Goal: Navigation & Orientation: Find specific page/section

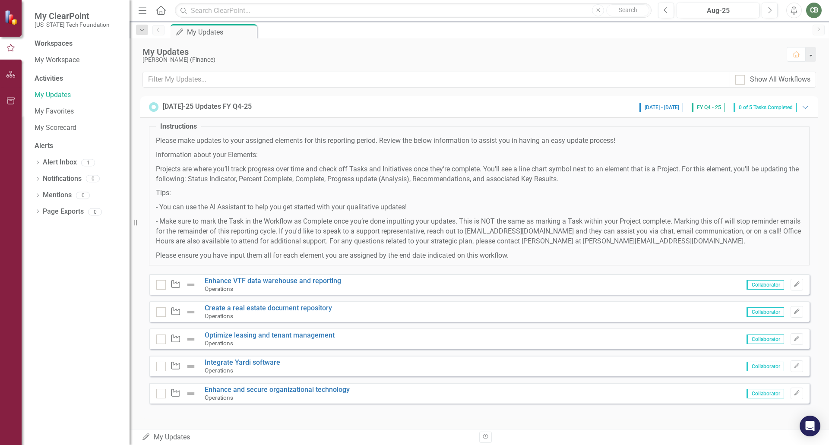
click at [161, 10] on icon "Home" at bounding box center [160, 10] width 11 height 9
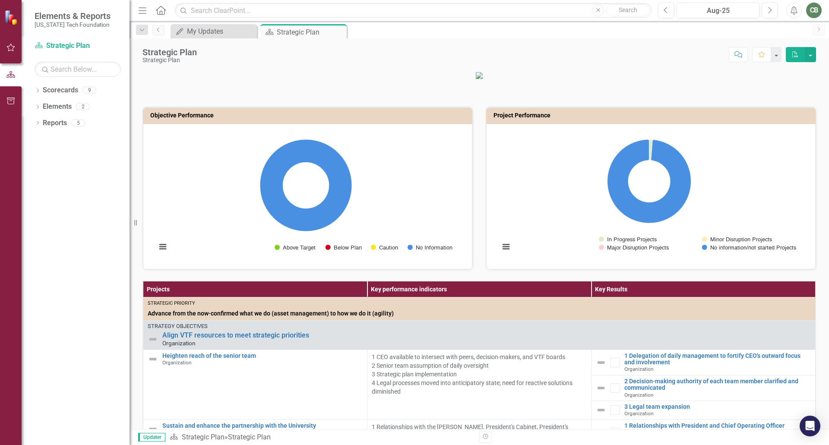
click at [736, 54] on icon "Comment" at bounding box center [739, 54] width 8 height 6
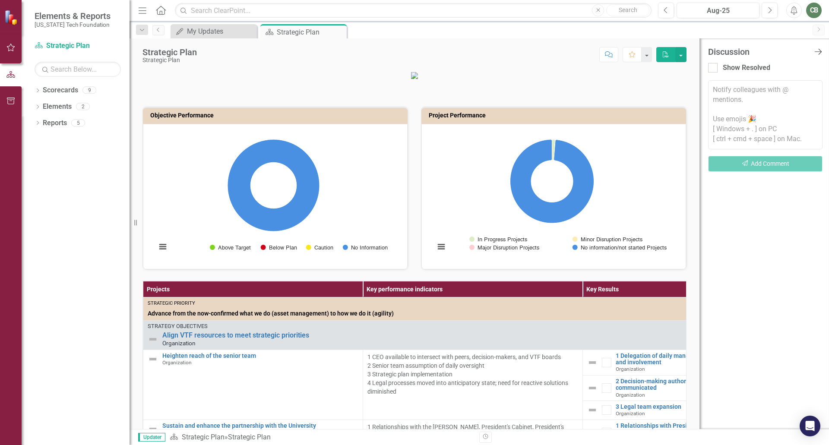
click at [819, 52] on icon "Close Discussion Bar" at bounding box center [818, 52] width 11 height 8
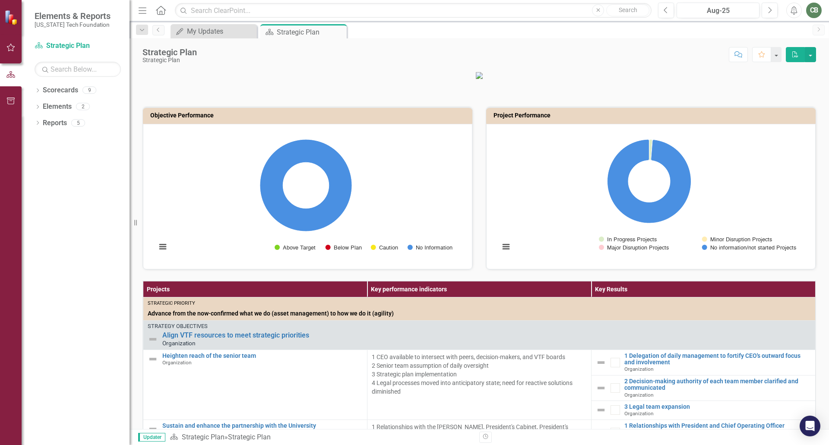
click at [456, 70] on div "Strategic Plan Strategic Plan Score: N/A Aug-25 Completed Comment Favorite PDF …" at bounding box center [480, 233] width 700 height 391
click at [810, 56] on button "button" at bounding box center [810, 54] width 11 height 15
click at [232, 32] on div "My Updates" at bounding box center [215, 31] width 57 height 11
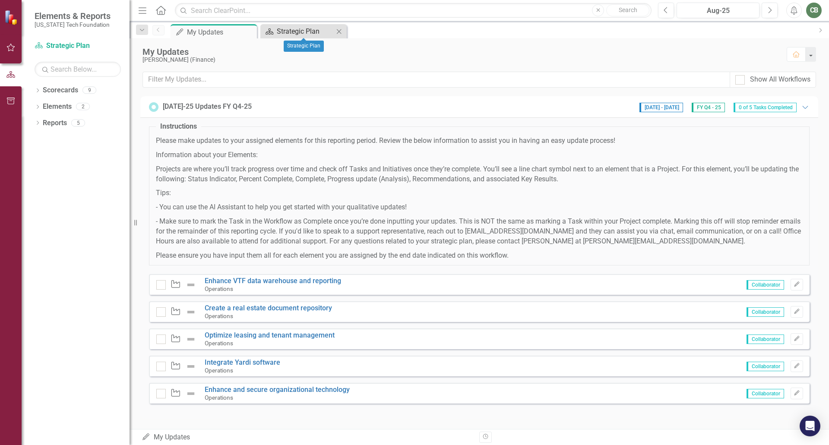
click at [285, 31] on div "Strategic Plan" at bounding box center [305, 31] width 57 height 11
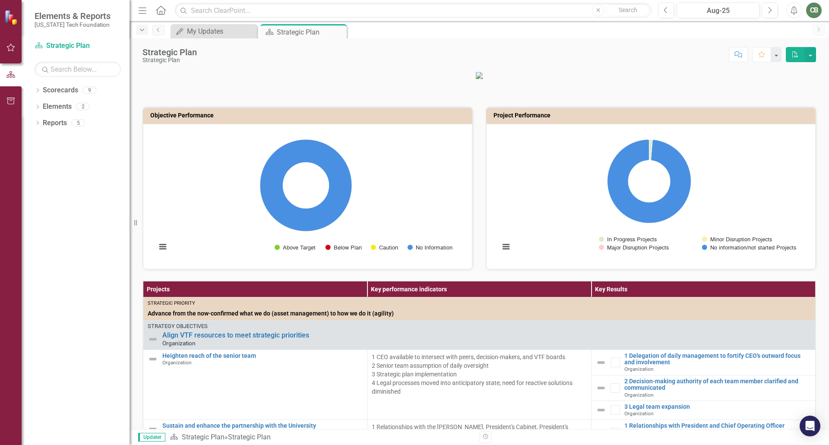
click at [144, 29] on icon "Dropdown" at bounding box center [142, 30] width 8 height 6
click at [163, 33] on link "Previous" at bounding box center [158, 30] width 12 height 10
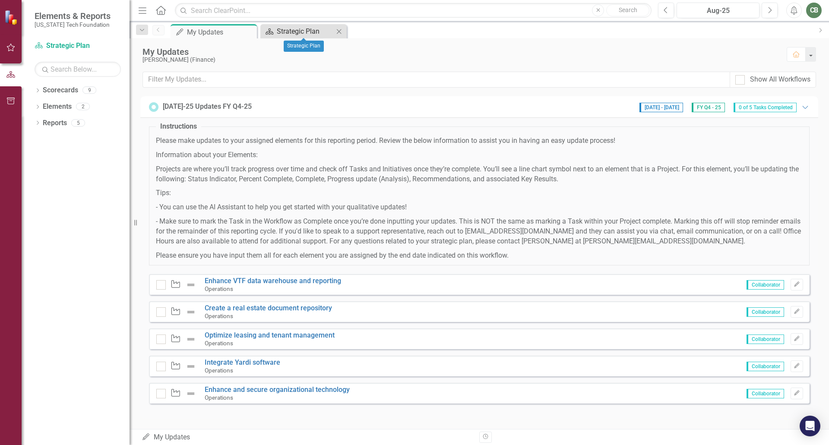
click at [313, 34] on div "Strategic Plan" at bounding box center [305, 31] width 57 height 11
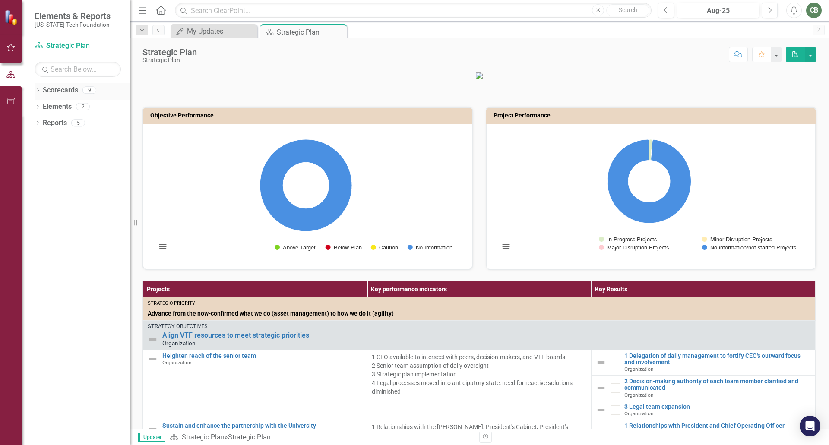
click at [37, 90] on icon "Dropdown" at bounding box center [38, 91] width 6 height 5
click at [32, 106] on icon "Dropdown" at bounding box center [29, 106] width 6 height 5
click at [70, 175] on link "Operations" at bounding box center [82, 170] width 95 height 10
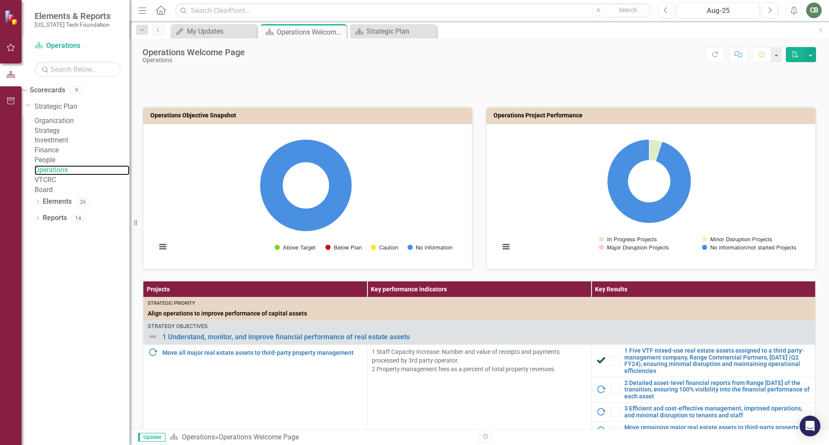
scroll to position [292, 0]
click at [70, 108] on link "Strategic Plan" at bounding box center [82, 107] width 95 height 10
click at [70, 123] on link "Organization" at bounding box center [82, 121] width 95 height 10
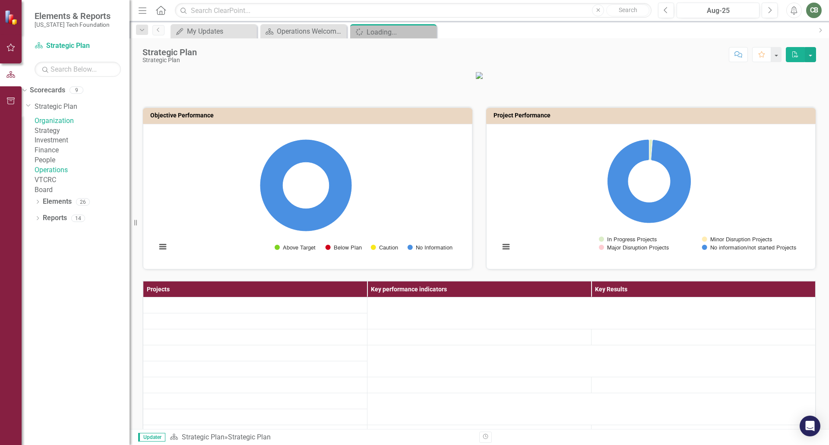
click at [70, 123] on link "Organization" at bounding box center [82, 121] width 95 height 10
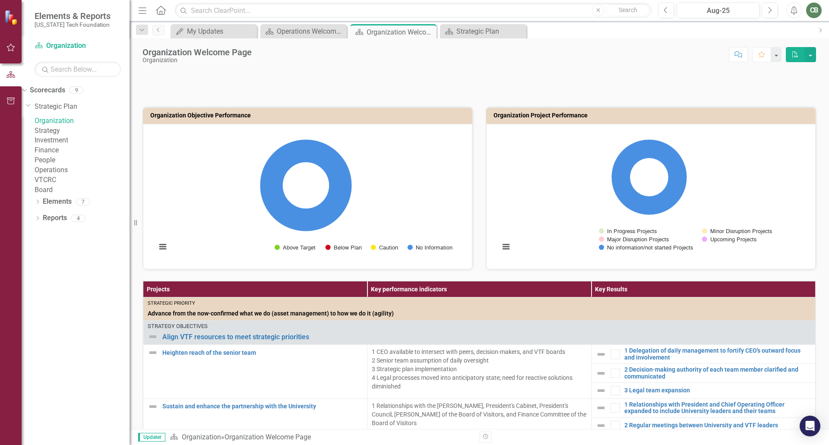
click at [68, 195] on link "Board" at bounding box center [82, 190] width 95 height 10
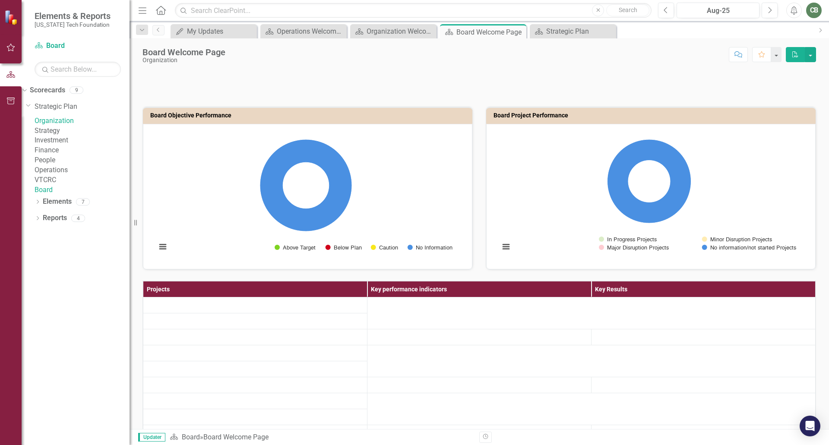
click at [68, 175] on link "Operations" at bounding box center [82, 170] width 95 height 10
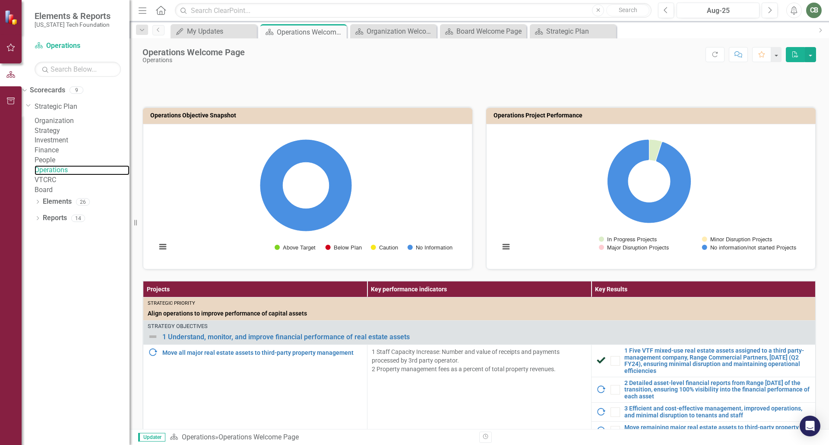
scroll to position [324, 0]
click at [413, 29] on div "Organization Welcome Page" at bounding box center [395, 31] width 57 height 11
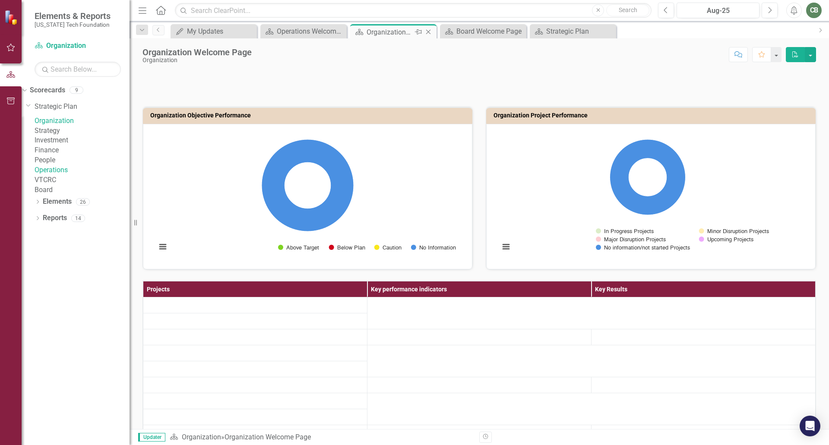
click at [427, 32] on icon "Close" at bounding box center [428, 32] width 9 height 7
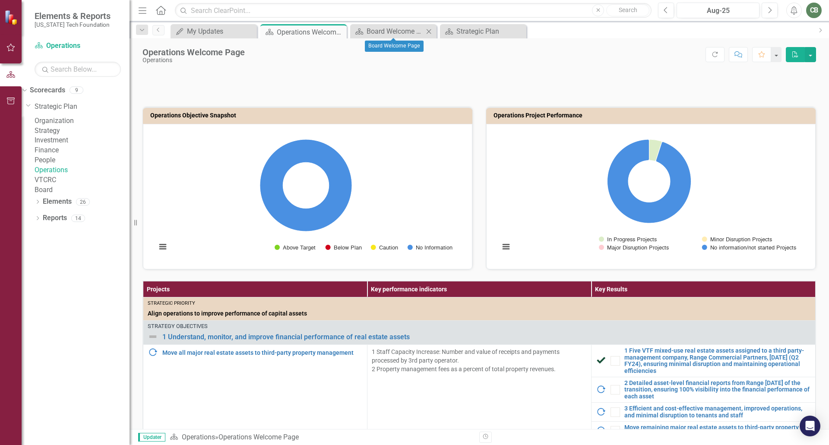
click at [430, 31] on icon "Close" at bounding box center [429, 31] width 9 height 7
click at [479, 125] on div "Operations Project Performance Loading... Chart Pie chart with 4 slices. Operat…" at bounding box center [650, 183] width 343 height 174
drag, startPoint x: 165, startPoint y: 245, endPoint x: 165, endPoint y: 215, distance: 30.2
click at [165, 215] on div "Operations Objective Performance (Chart Type: Donut) Plot Bands Above Target: 0…" at bounding box center [306, 196] width 308 height 130
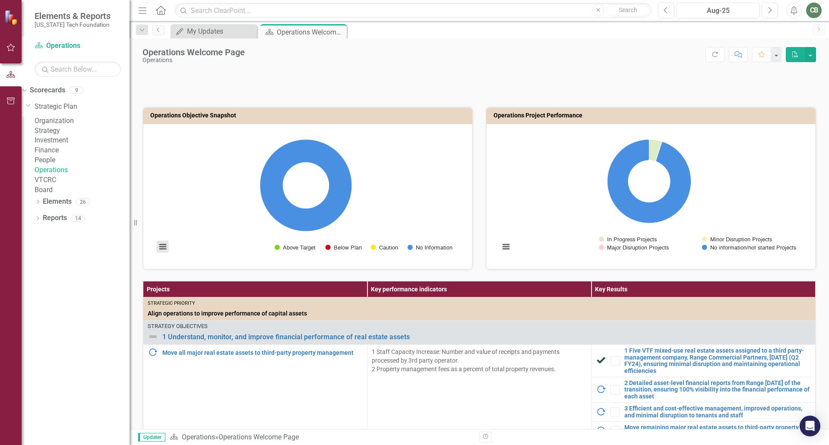
click at [163, 248] on button "View chart menu, Chart" at bounding box center [163, 247] width 12 height 12
drag, startPoint x: 470, startPoint y: 274, endPoint x: 463, endPoint y: 241, distance: 33.3
drag, startPoint x: 463, startPoint y: 280, endPoint x: 463, endPoint y: 260, distance: 19.5
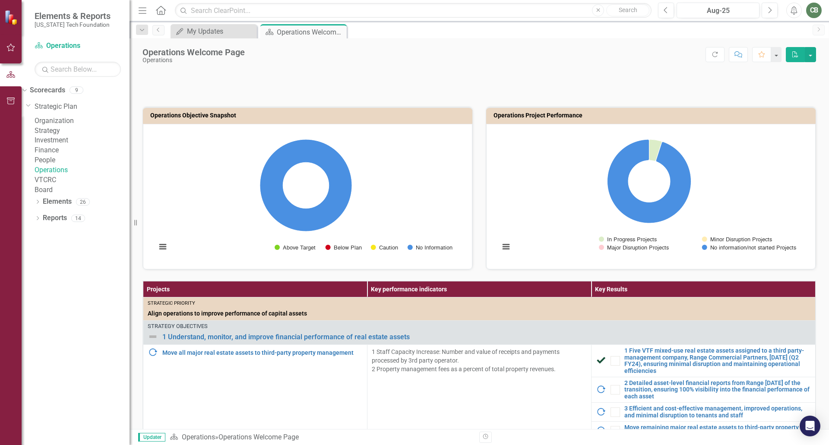
click at [142, 10] on icon "Menu" at bounding box center [142, 10] width 11 height 9
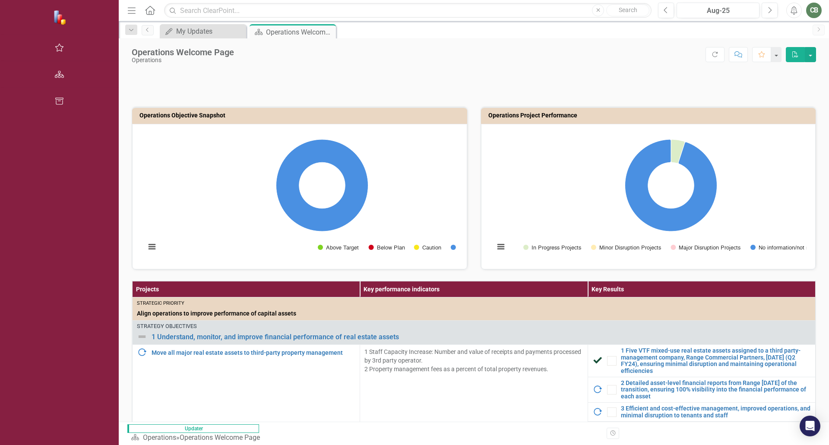
click at [128, 11] on icon "button" at bounding box center [132, 10] width 8 height 6
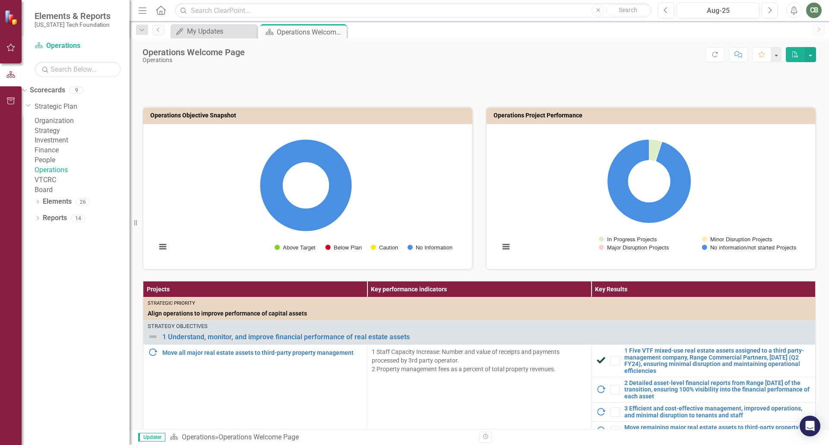
click at [815, 8] on div "CB" at bounding box center [814, 11] width 16 height 16
click at [541, 60] on div "Score: N/A Aug-25 Completed Refresh Comment Favorite PDF" at bounding box center [532, 54] width 567 height 15
click at [815, 10] on div "CB" at bounding box center [814, 11] width 16 height 16
click at [783, 109] on link "Logout Log Out" at bounding box center [787, 109] width 68 height 16
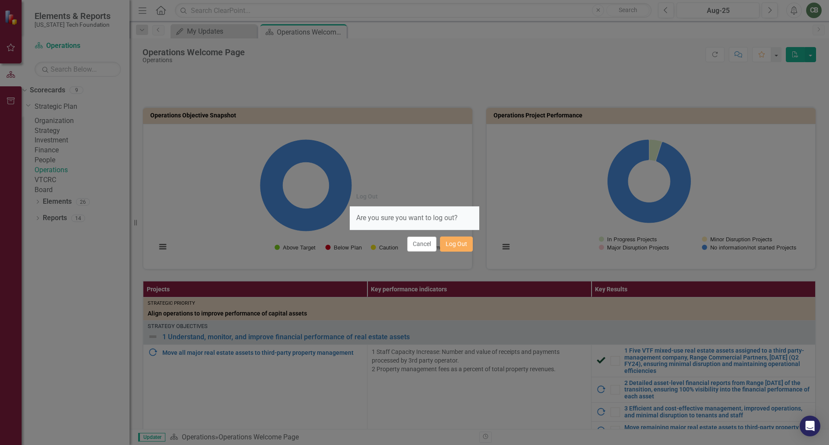
click at [458, 252] on div "Cancel Log Out" at bounding box center [415, 244] width 130 height 29
click at [457, 245] on button "Log Out" at bounding box center [456, 244] width 33 height 15
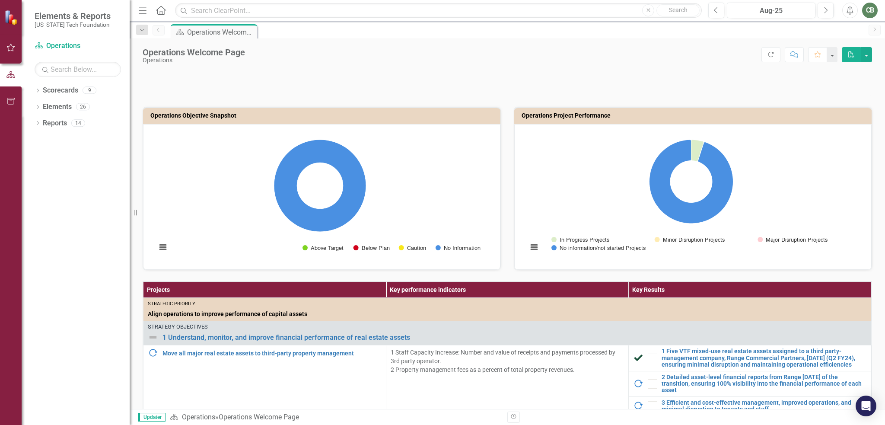
click at [536, 78] on div at bounding box center [507, 83] width 729 height 25
click at [410, 77] on div at bounding box center [507, 83] width 729 height 25
click at [497, 65] on div "Operations Welcome Page Operations Score: N/A Aug-25 Completed Refresh Comment …" at bounding box center [507, 223] width 755 height 370
